Goal: Task Accomplishment & Management: Manage account settings

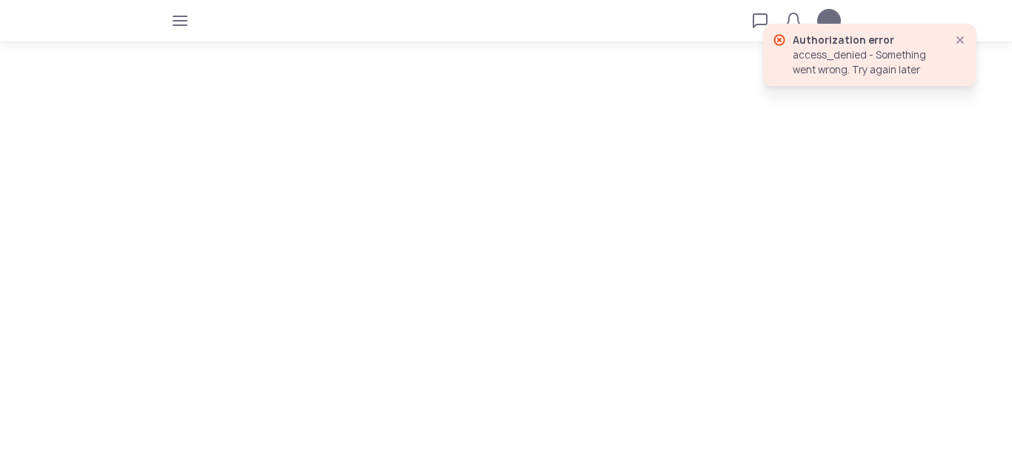
click at [856, 79] on tui-notification "Authorization error access_denied - Something went wrong. Try again later" at bounding box center [869, 55] width 213 height 62
click at [962, 37] on icon "button" at bounding box center [960, 40] width 12 height 12
